Goal: Ask a question

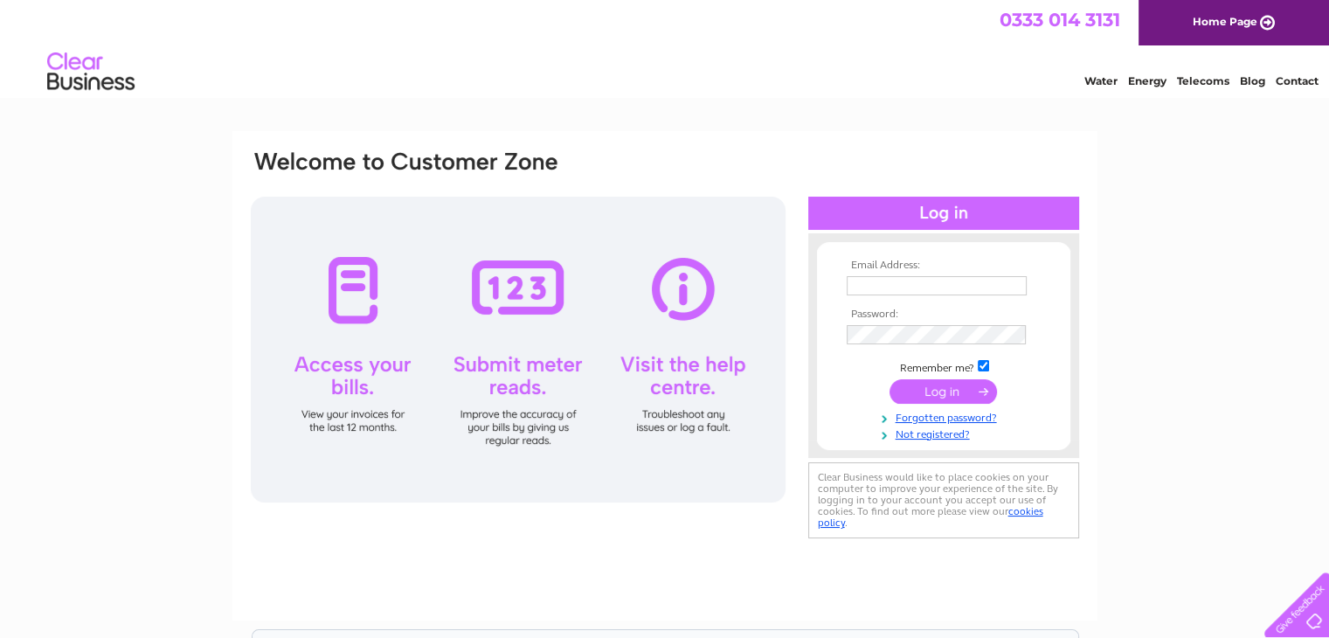
type input "enquiries@lovinghomesdogrescue.org.uk"
click at [934, 385] on input "submit" at bounding box center [943, 391] width 107 height 24
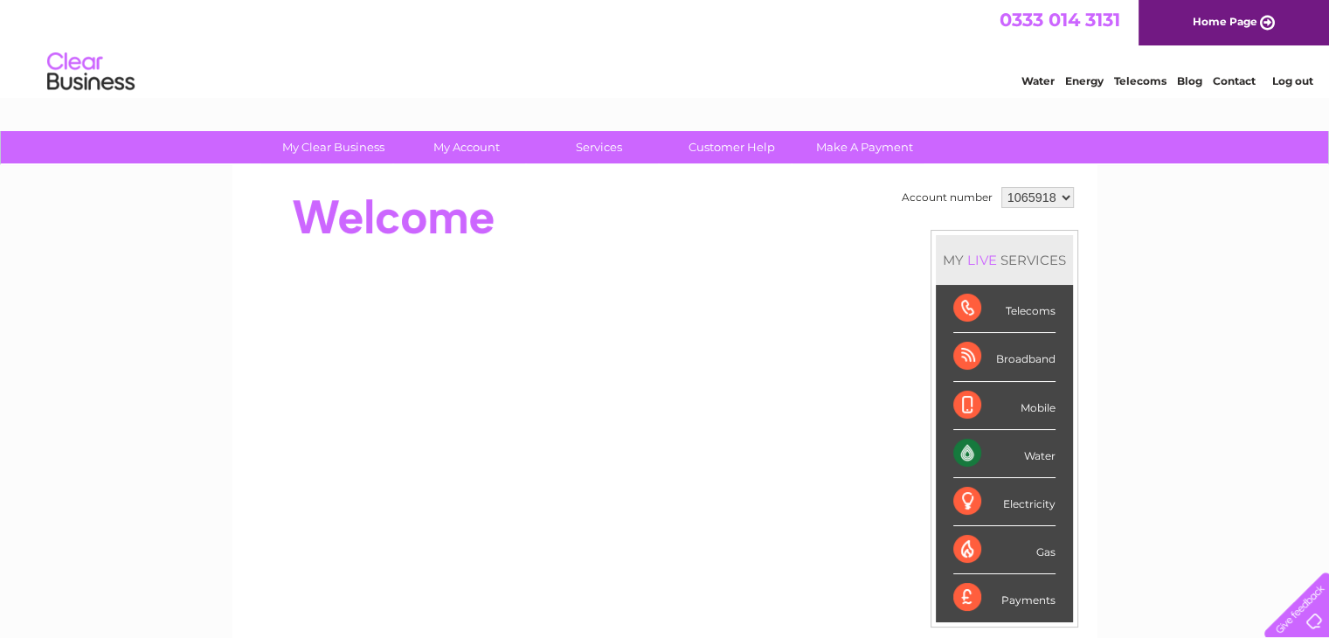
click at [965, 310] on div "Telecoms" at bounding box center [1004, 309] width 102 height 48
click at [797, 214] on div at bounding box center [567, 218] width 636 height 70
click at [1303, 610] on div at bounding box center [1294, 601] width 72 height 72
click at [703, 146] on link "Customer Help" at bounding box center [732, 147] width 144 height 32
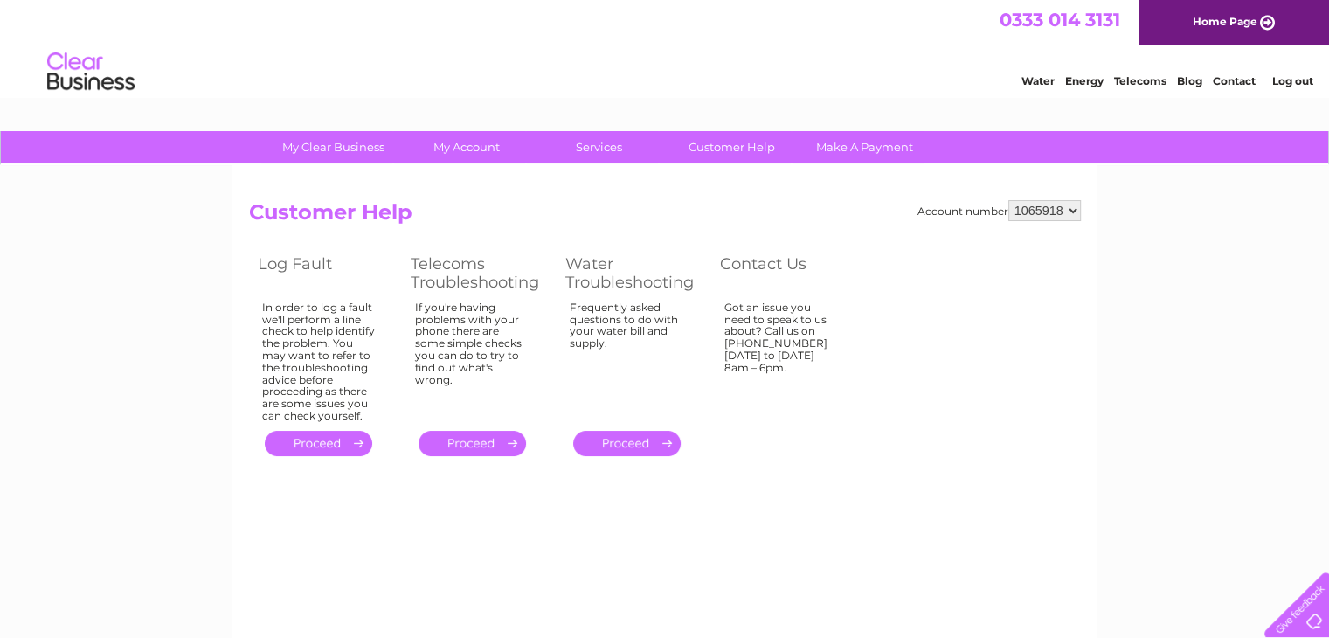
click at [1072, 212] on select "1065918" at bounding box center [1045, 210] width 73 height 21
click at [818, 492] on div "Account number 1065918 Customer Help Log Fault Telecoms Troubleshooting Water T…" at bounding box center [664, 409] width 865 height 489
